Goal: Find specific page/section: Find specific page/section

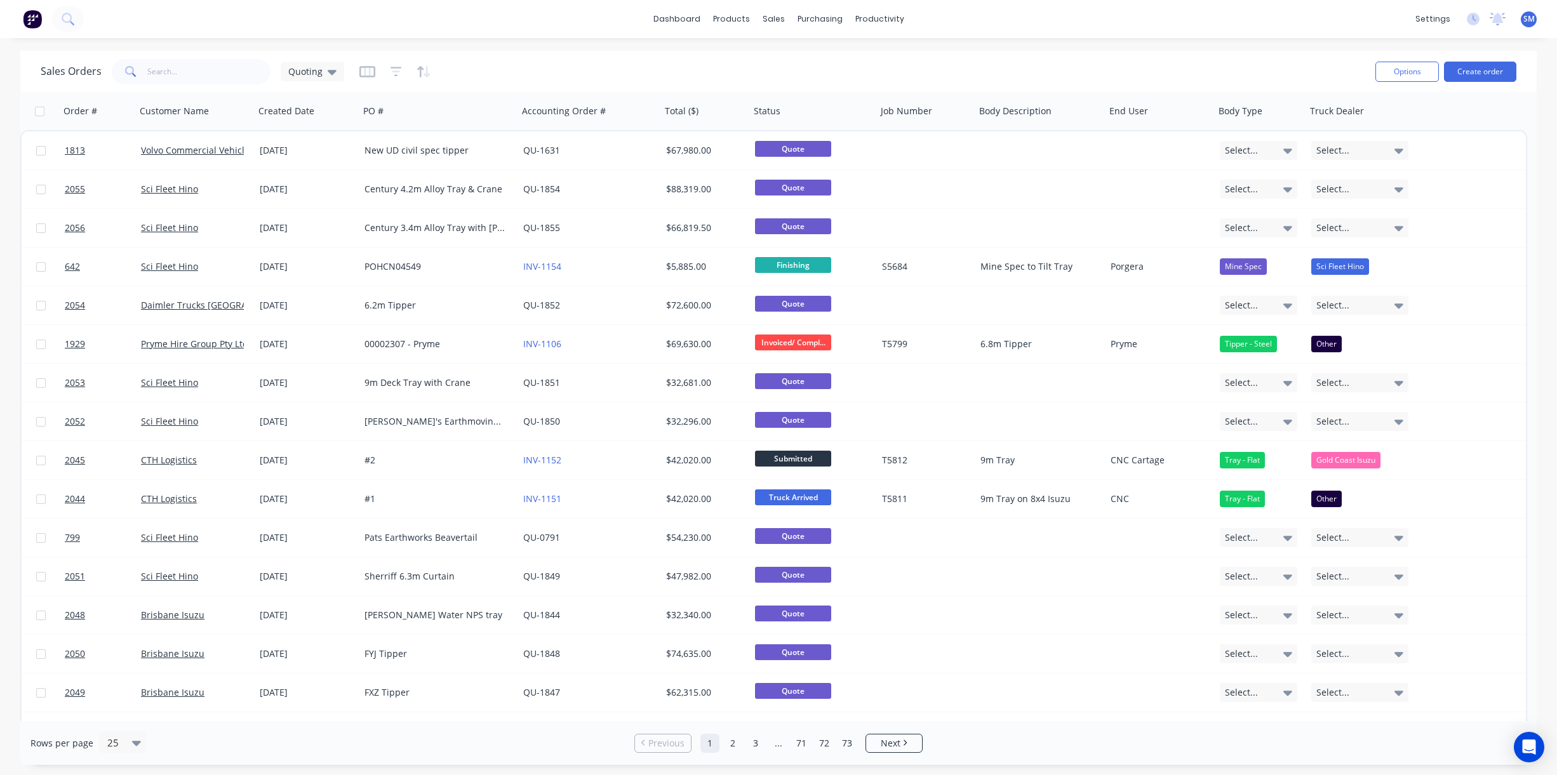
click at [565, 62] on div "Sales Orders Quoting" at bounding box center [703, 71] width 1325 height 31
click at [897, 70] on div "Sales Orders Quoting" at bounding box center [703, 71] width 1325 height 31
click at [1111, 20] on div "dashboard products sales purchasing productivity dashboard products Product Cat…" at bounding box center [778, 19] width 1557 height 38
click at [1017, 66] on div "Sales Orders Quoting" at bounding box center [703, 71] width 1325 height 31
click at [567, 64] on div "Sales Orders Quoting" at bounding box center [703, 71] width 1325 height 31
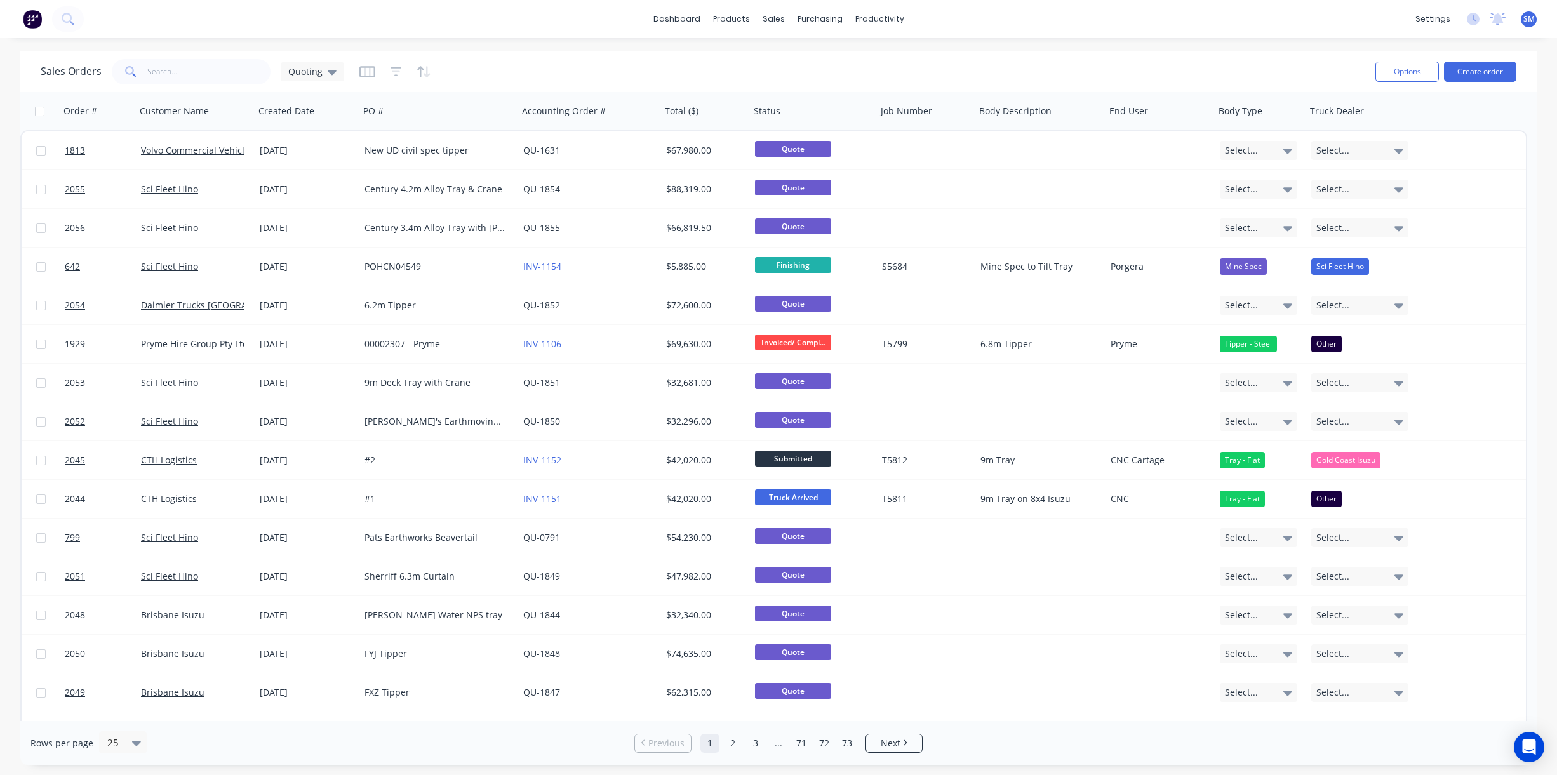
click at [683, 85] on div "Sales Orders Quoting" at bounding box center [703, 71] width 1325 height 31
drag, startPoint x: 1095, startPoint y: 76, endPoint x: 556, endPoint y: 8, distance: 542.8
click at [1091, 75] on div "Sales Orders Quoting" at bounding box center [703, 71] width 1325 height 31
click at [180, 23] on div "dashboard products sales purchasing productivity dashboard products Product Cat…" at bounding box center [778, 19] width 1557 height 38
click at [732, 66] on div "Sales Orders Quoting" at bounding box center [703, 71] width 1325 height 31
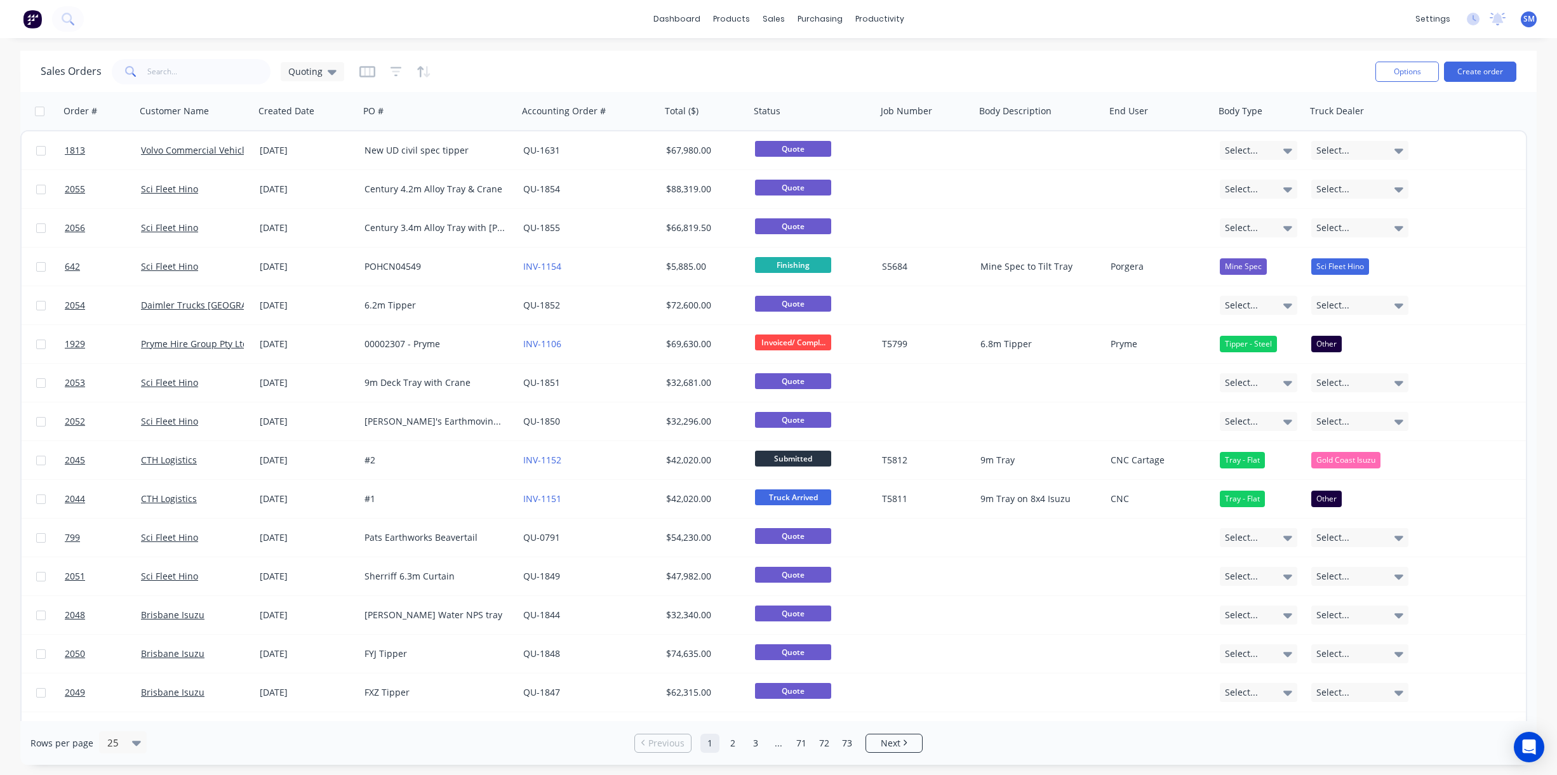
click at [521, 69] on div "Sales Orders Quoting" at bounding box center [703, 71] width 1325 height 31
